Goal: Task Accomplishment & Management: Complete application form

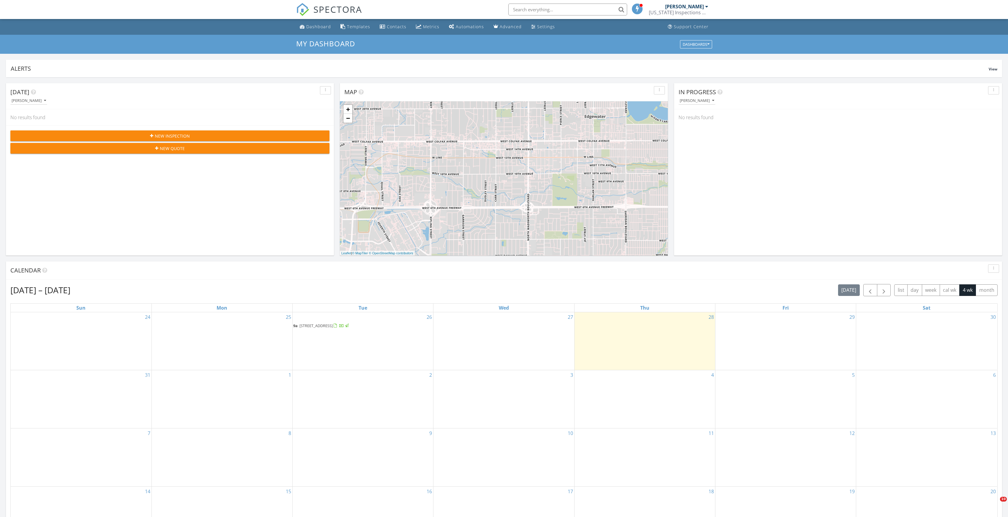
click at [694, 298] on div "Aug 24 – Sep 20, 2025 today list day week cal wk 4 wk month Sun Mon Tue Wed Thu…" at bounding box center [503, 414] width 987 height 261
click at [538, 329] on div "27" at bounding box center [503, 341] width 140 height 58
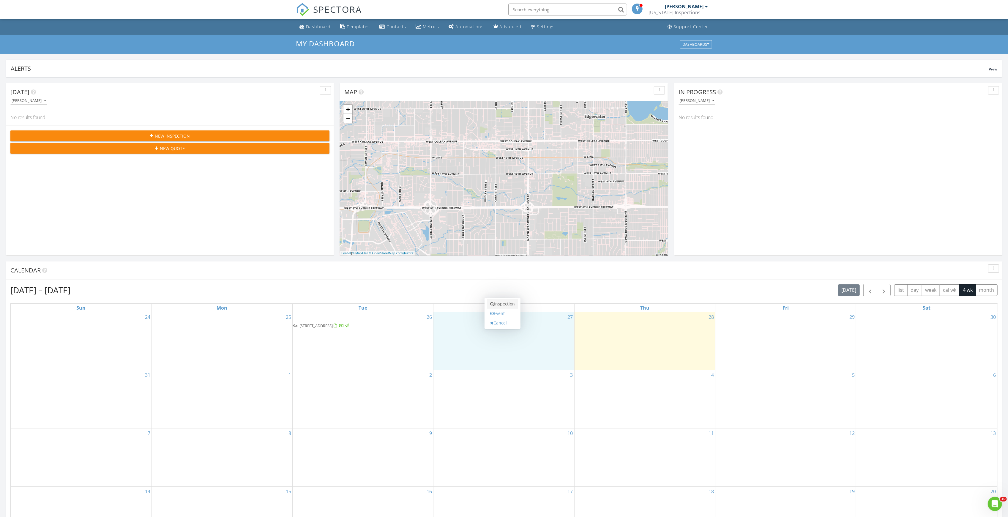
click at [506, 306] on link "Inspection" at bounding box center [502, 304] width 31 height 10
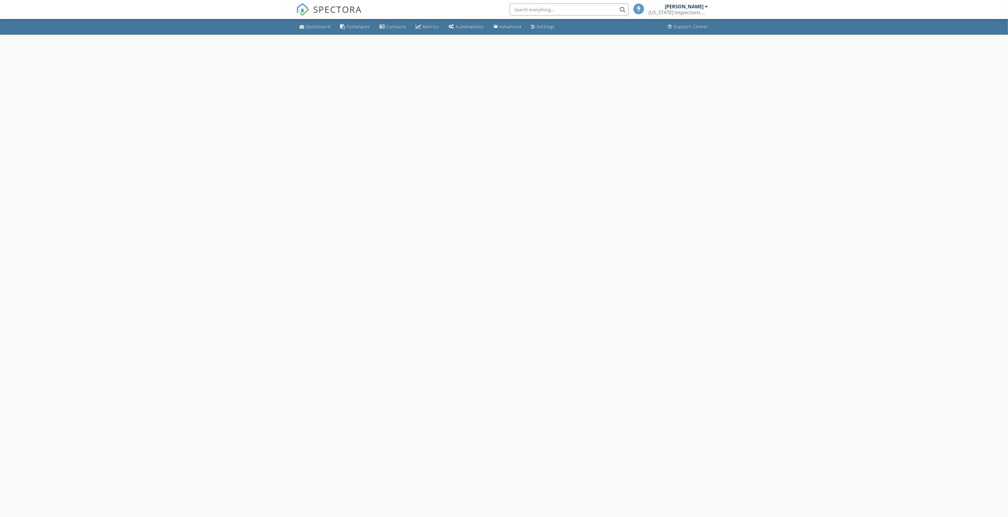
select select "7"
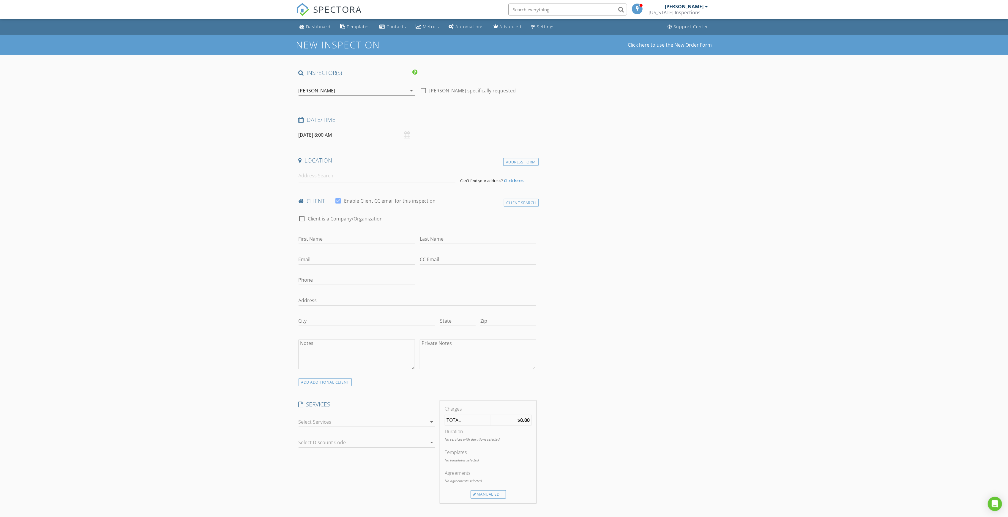
click at [309, 135] on input "[DATE] 8:00 AM" at bounding box center [356, 135] width 116 height 15
type input "09"
type input "[DATE] 9:00 AM"
click at [334, 233] on span at bounding box center [333, 233] width 4 height 6
type input "05"
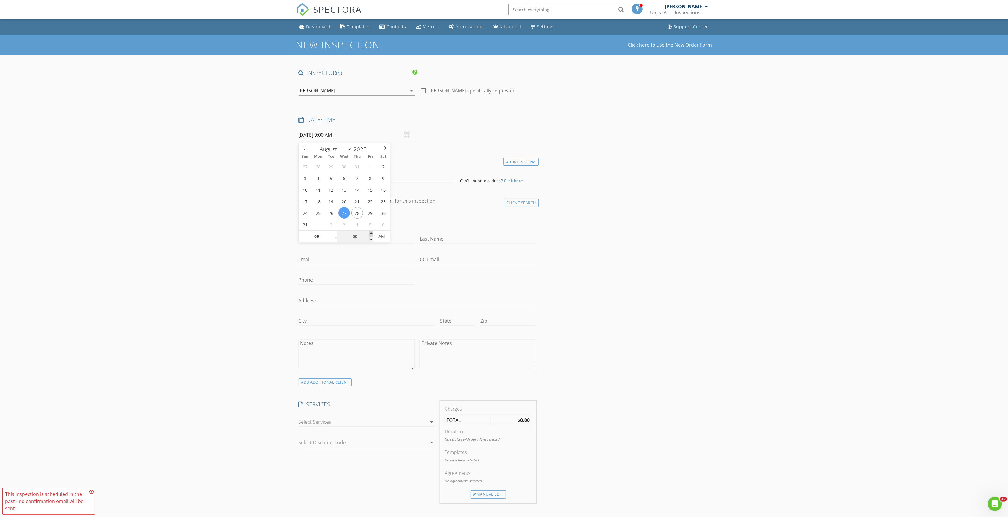
type input "[DATE] 9:05 AM"
click at [369, 232] on span at bounding box center [371, 233] width 4 height 6
type input "10"
type input "[DATE] 9:10 AM"
click at [369, 232] on span at bounding box center [371, 233] width 4 height 6
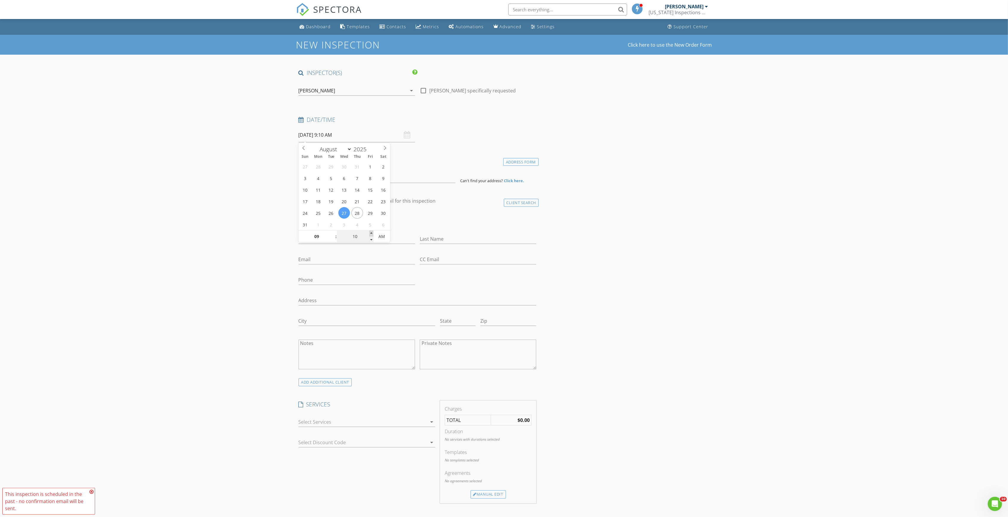
type input "15"
type input "[DATE] 9:15 AM"
click at [369, 232] on span at bounding box center [371, 233] width 4 height 6
type input "20"
type input "[DATE] 9:20 AM"
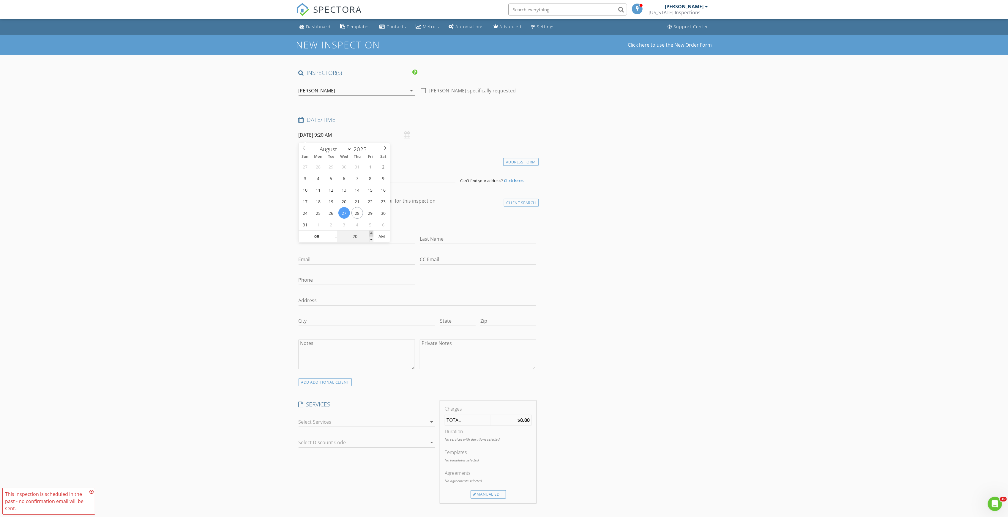
click at [369, 232] on span at bounding box center [371, 233] width 4 height 6
type input "25"
type input "[DATE] 9:25 AM"
click at [369, 232] on span at bounding box center [371, 233] width 4 height 6
type input "30"
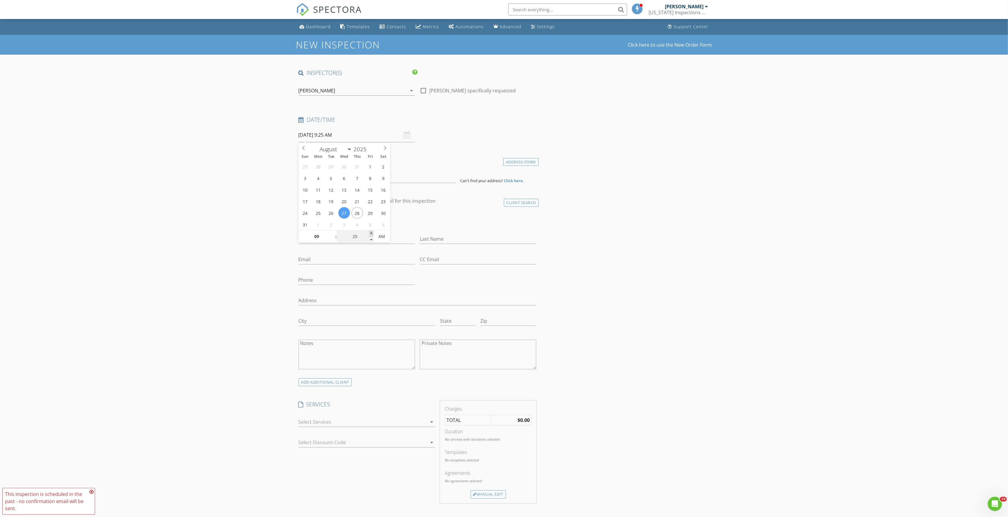
type input "[DATE] 9:30 AM"
click at [369, 232] on span at bounding box center [371, 233] width 4 height 6
click at [256, 224] on div "New Inspection Click here to use the New Order Form INSPECTOR(S) check_box Kelv…" at bounding box center [504, 516] width 1008 height 962
click at [315, 182] on input at bounding box center [376, 175] width 157 height 15
type input "200 Lincoln Rd, Casselberry, FL, USA"
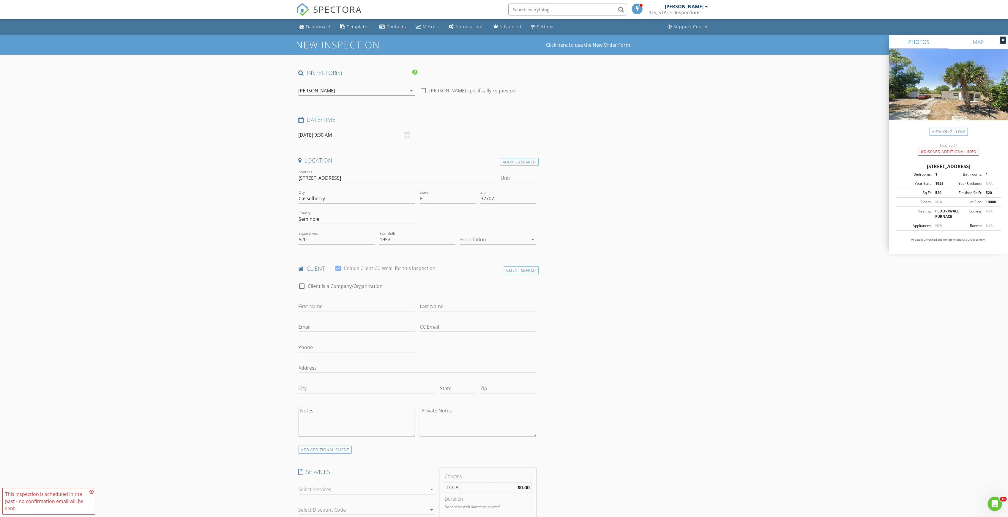
click at [485, 238] on div at bounding box center [494, 240] width 68 height 10
click at [484, 270] on div "Slab" at bounding box center [498, 270] width 67 height 7
click at [340, 308] on input "First Name" at bounding box center [356, 306] width 116 height 10
click at [365, 488] on div at bounding box center [362, 489] width 128 height 10
click at [365, 488] on div "Residential Home Inspection" at bounding box center [373, 492] width 114 height 12
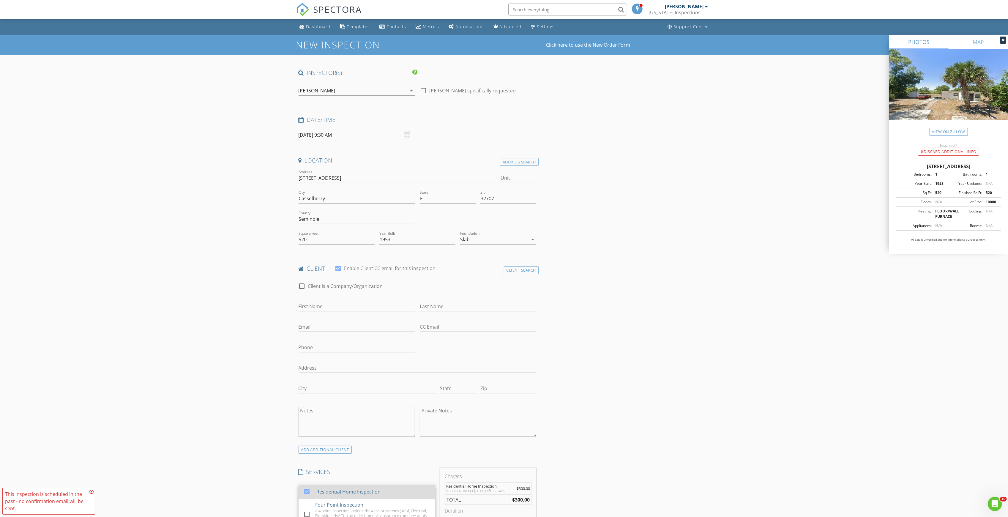
click at [364, 493] on div "Residential Home Inspection" at bounding box center [348, 491] width 64 height 7
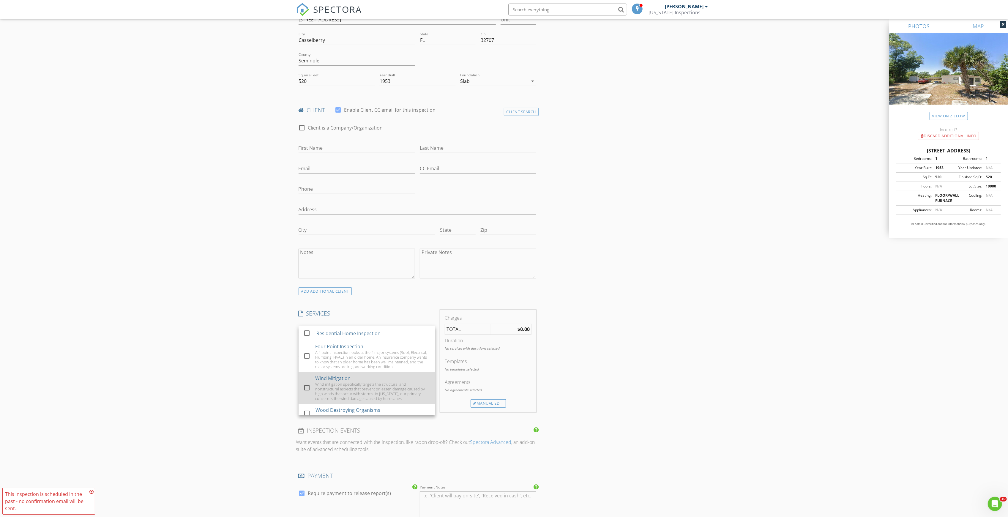
scroll to position [72, 0]
click at [305, 407] on div at bounding box center [307, 405] width 10 height 10
checkbox input "true"
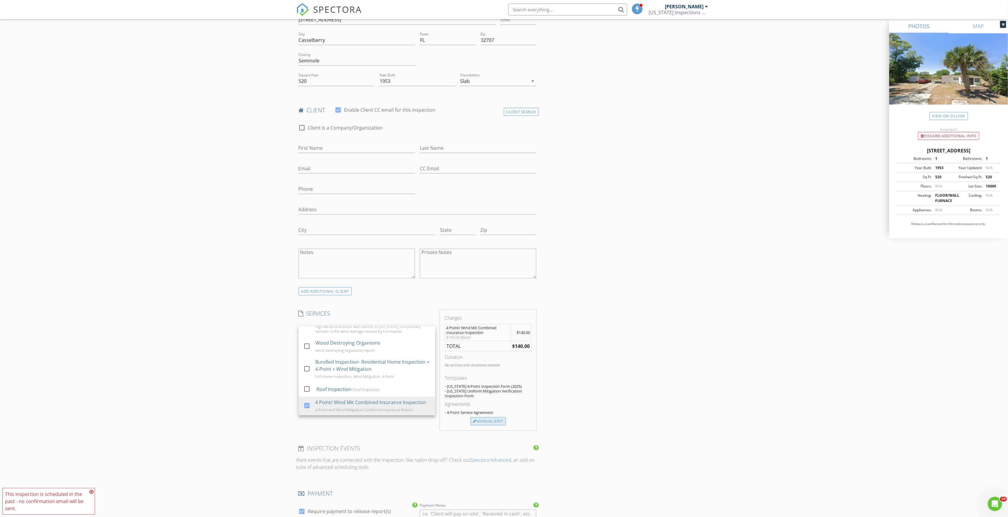
click at [492, 422] on div "Manual Edit" at bounding box center [487, 421] width 35 height 8
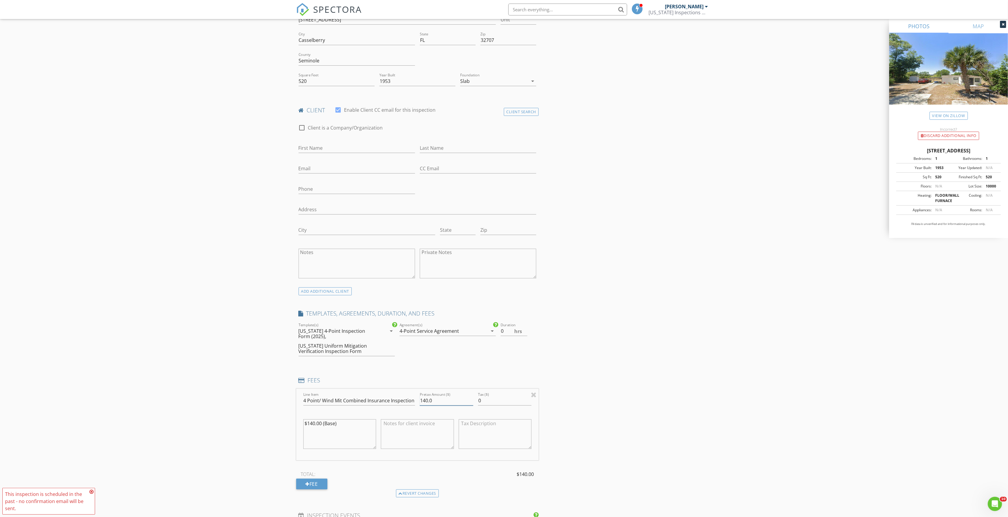
click at [425, 398] on input "140.0" at bounding box center [446, 401] width 53 height 10
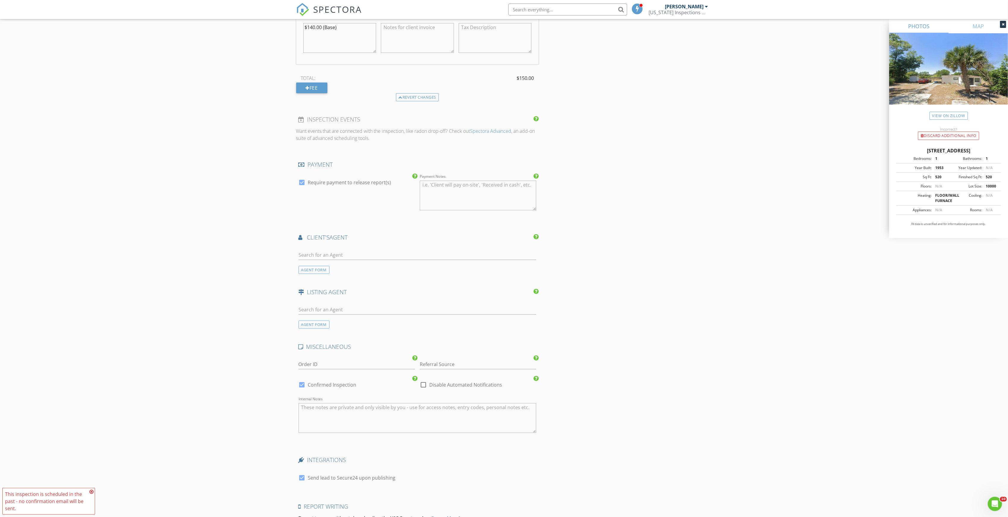
scroll to position [634, 0]
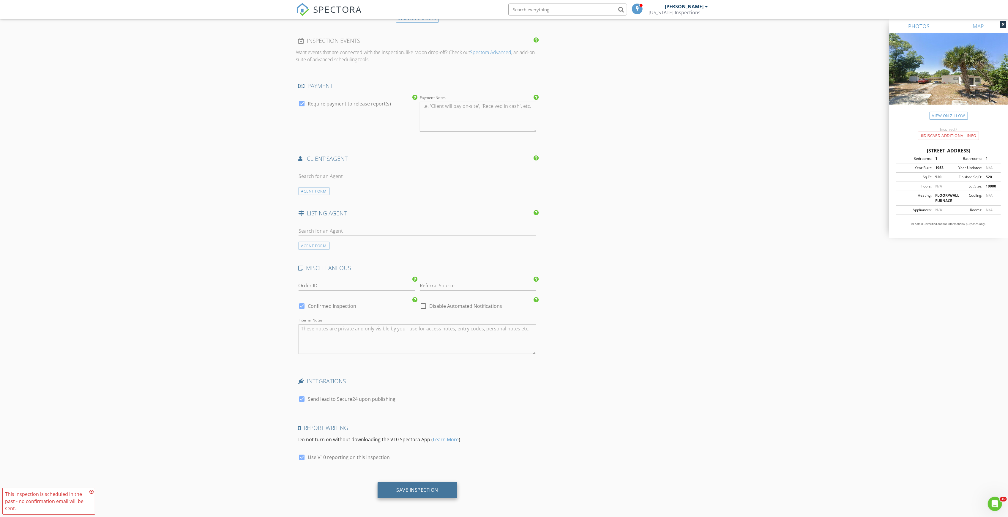
type input "150.0"
drag, startPoint x: 428, startPoint y: 489, endPoint x: 306, endPoint y: 398, distance: 151.8
click at [302, 401] on div at bounding box center [302, 399] width 10 height 10
checkbox input "false"
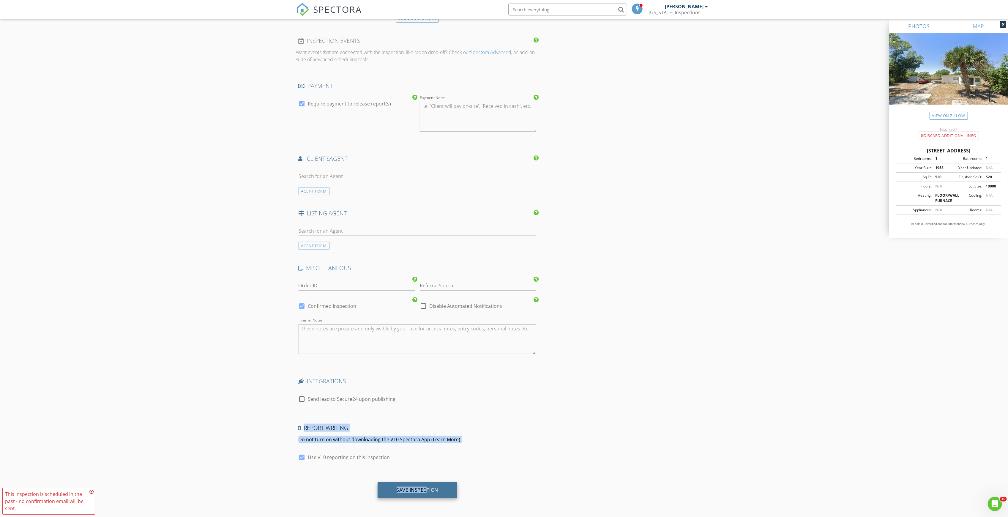
click at [418, 495] on div "Save Inspection" at bounding box center [417, 490] width 80 height 16
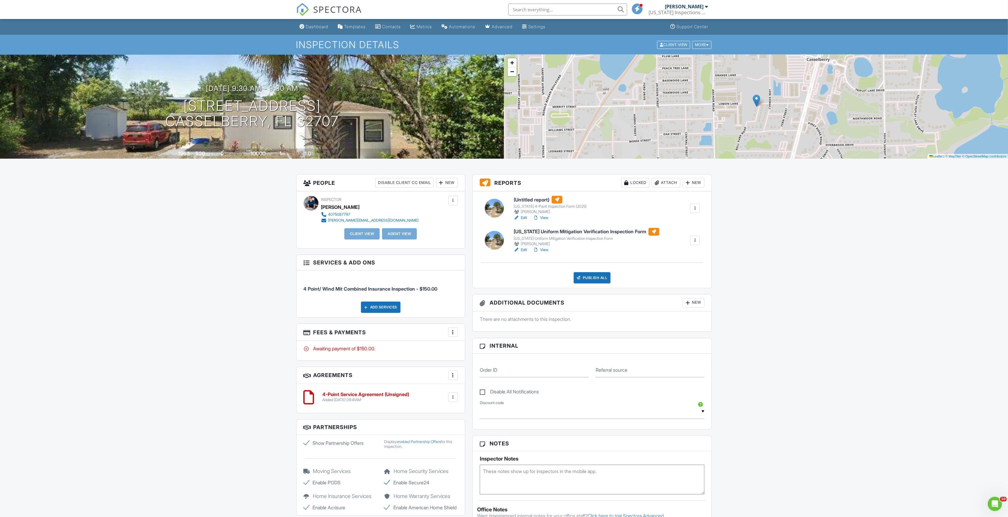
click at [523, 215] on link "Edit" at bounding box center [520, 218] width 13 height 6
